Goal: Transaction & Acquisition: Purchase product/service

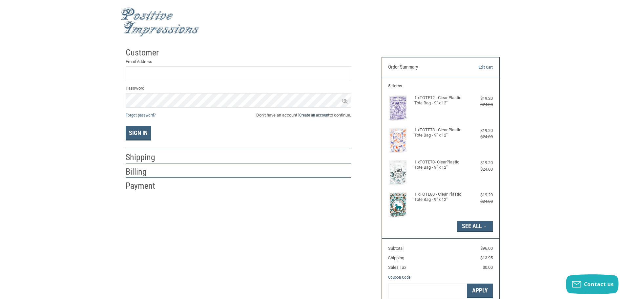
click at [317, 115] on link "Create an account" at bounding box center [314, 115] width 30 height 5
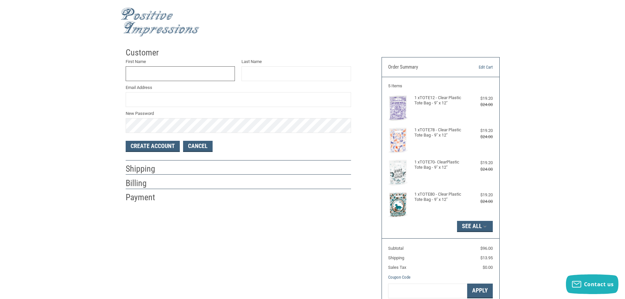
click at [187, 75] on input "First Name" at bounding box center [181, 73] width 110 height 15
click at [195, 143] on link "Cancel" at bounding box center [198, 146] width 30 height 11
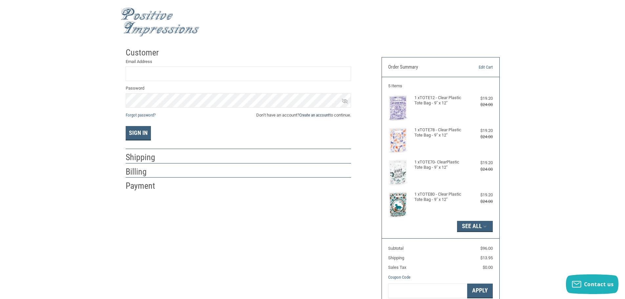
click at [318, 116] on link "Create an account" at bounding box center [314, 115] width 30 height 5
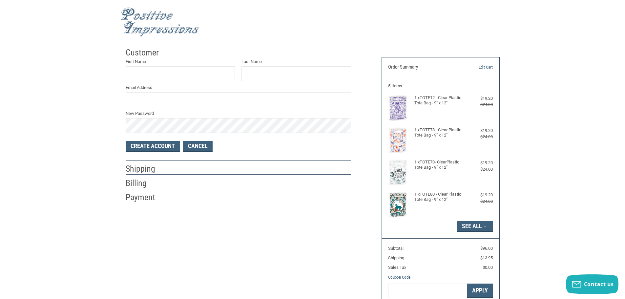
click at [197, 112] on label "New Password" at bounding box center [238, 113] width 225 height 7
click at [173, 78] on input "First Name" at bounding box center [181, 73] width 110 height 15
type input "[PERSON_NAME]"
click at [192, 106] on input "Email Address" at bounding box center [238, 99] width 225 height 15
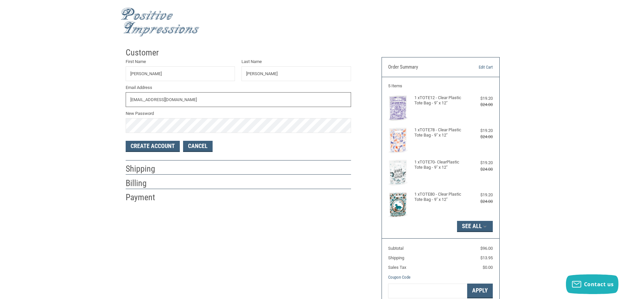
drag, startPoint x: 215, startPoint y: 98, endPoint x: 92, endPoint y: 107, distance: 123.4
click at [92, 107] on div "Customer First Name [PERSON_NAME] Last Name [PERSON_NAME] Email Address [EMAIL_…" at bounding box center [312, 188] width 625 height 288
type input "[EMAIL_ADDRESS][DOMAIN_NAME]"
click at [91, 126] on div "Customer First Name [PERSON_NAME] Last Name [PERSON_NAME] Email Address [EMAIL_…" at bounding box center [312, 188] width 625 height 288
click at [152, 147] on button "Create Account" at bounding box center [153, 146] width 54 height 11
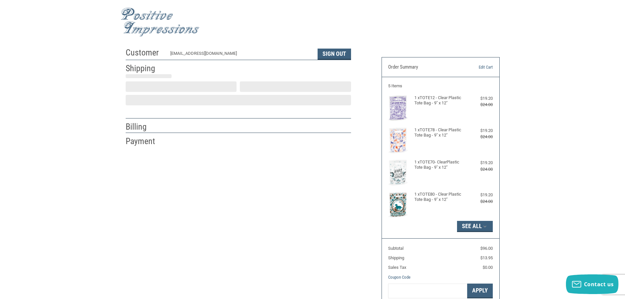
select select "US"
select select "AR"
type input "[GEOGRAPHIC_DATA]"
select select "AR"
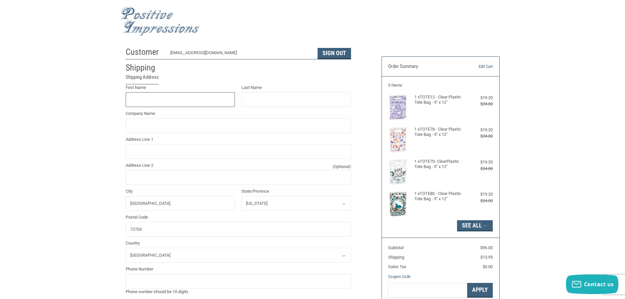
click at [182, 100] on input "First Name" at bounding box center [181, 99] width 110 height 15
click at [142, 95] on input "First Name" at bounding box center [181, 99] width 110 height 15
click at [143, 124] on input "Company Name" at bounding box center [238, 125] width 225 height 15
type input "Animal Medical Clinic"
type input "[PERSON_NAME]"
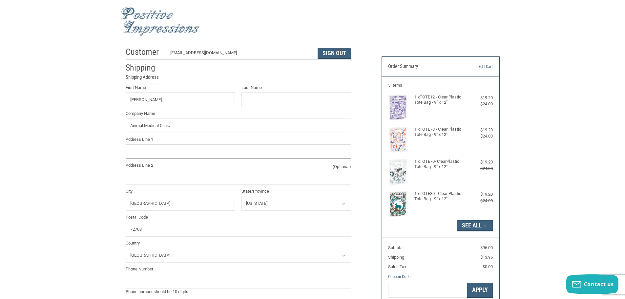
type input "[STREET_ADDRESS]"
type input "4795215220"
drag, startPoint x: 166, startPoint y: 99, endPoint x: 99, endPoint y: 99, distance: 67.3
click at [99, 99] on div "Customer [EMAIL_ADDRESS][DOMAIN_NAME] Sign Out Shipping Shipping Address First …" at bounding box center [312, 255] width 625 height 423
type input "[PERSON_NAME]"
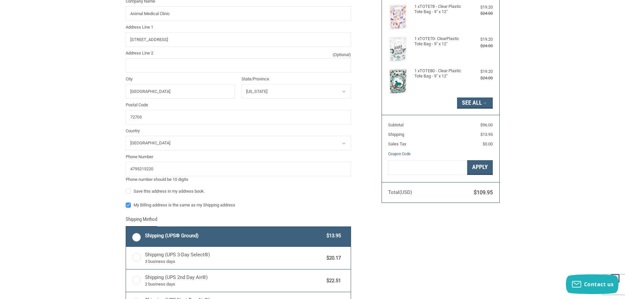
scroll to position [132, 0]
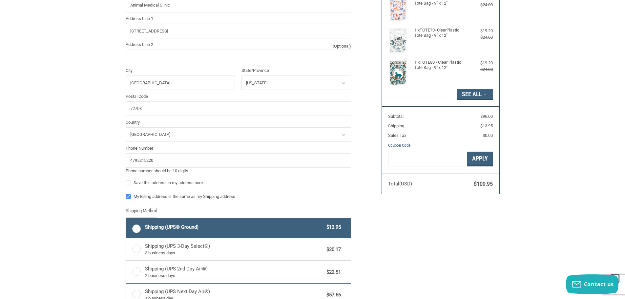
type input "[PERSON_NAME]"
click at [127, 182] on label "Save this address in my address book." at bounding box center [238, 182] width 225 height 5
click at [126, 180] on input "Save this address in my address book." at bounding box center [126, 180] width 0 height 0
checkbox input "true"
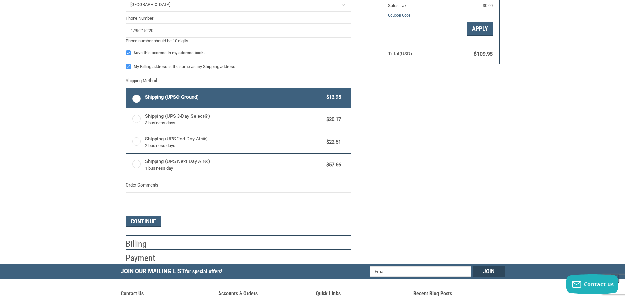
scroll to position [263, 0]
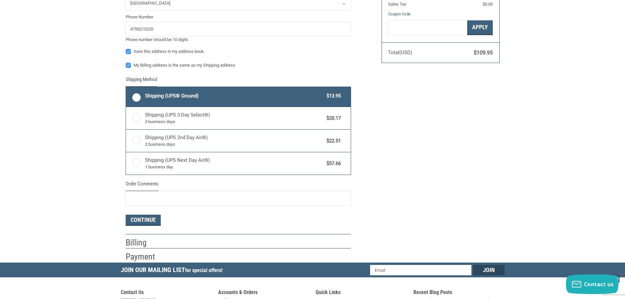
click at [136, 100] on label "Shipping (UPS® Ground) $13.95" at bounding box center [238, 97] width 225 height 20
click at [126, 88] on input "Shipping (UPS® Ground) $13.95" at bounding box center [126, 88] width 0 height 0
radio input "true"
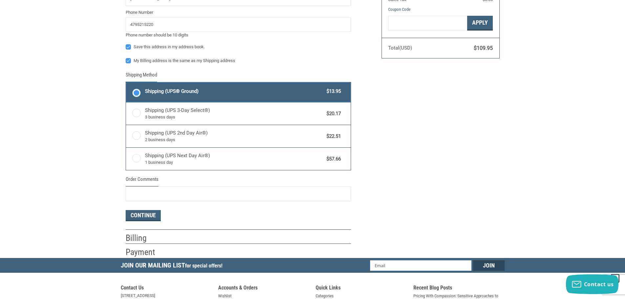
scroll to position [362, 0]
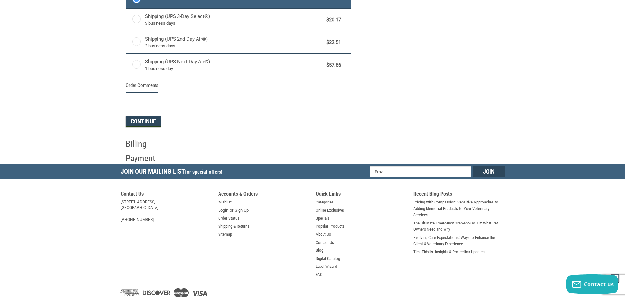
click at [140, 121] on button "Continue" at bounding box center [143, 121] width 35 height 11
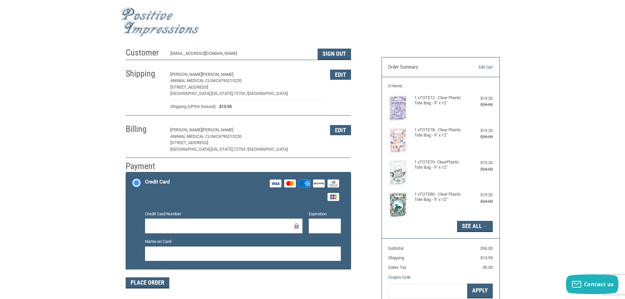
scroll to position [66, 0]
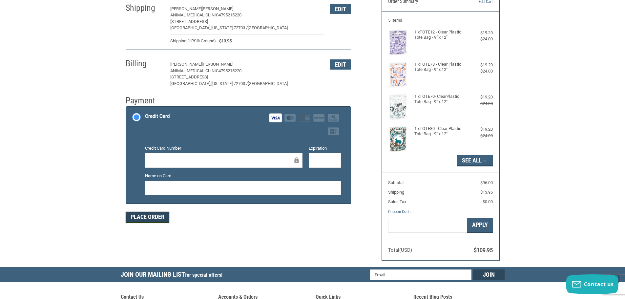
click at [158, 217] on button "Place Order" at bounding box center [148, 217] width 44 height 11
